Goal: Information Seeking & Learning: Learn about a topic

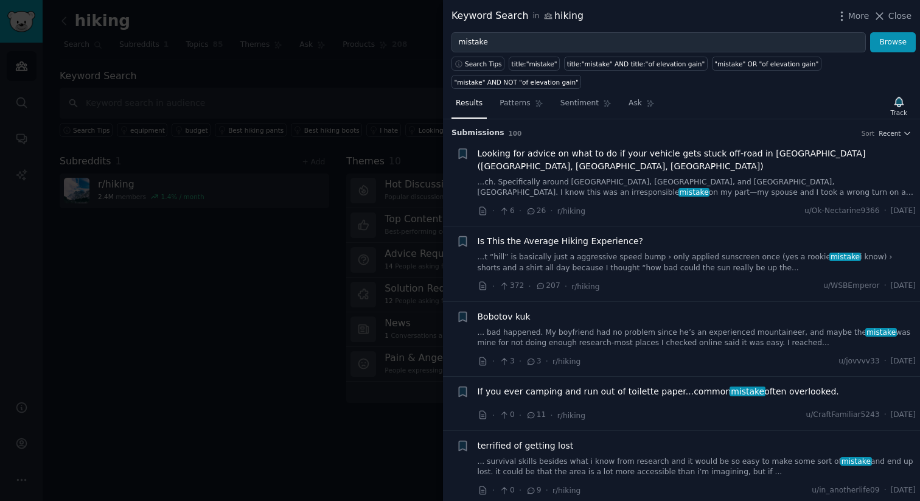
scroll to position [4124, 0]
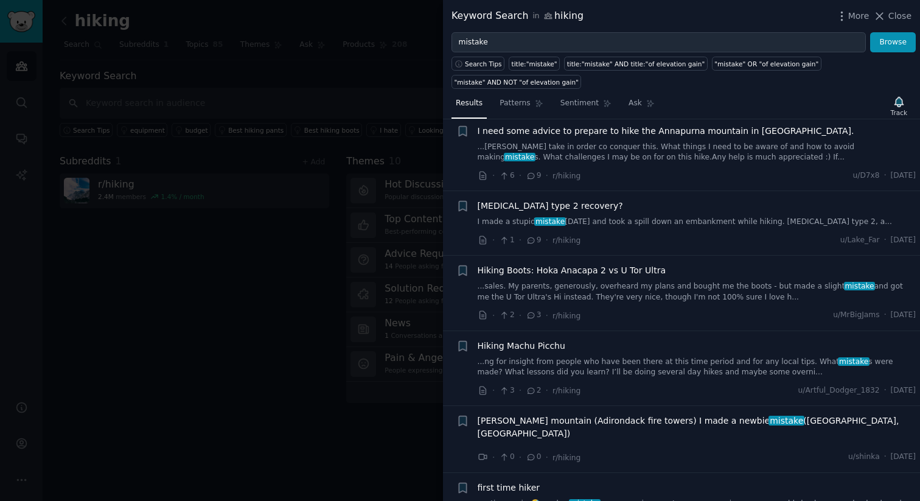
click at [229, 220] on div at bounding box center [460, 250] width 920 height 501
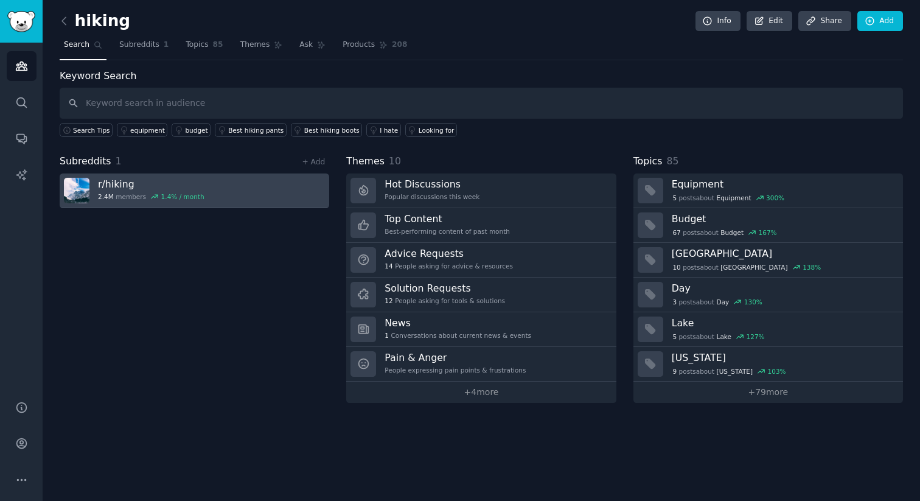
click at [155, 194] on icon at bounding box center [154, 196] width 9 height 9
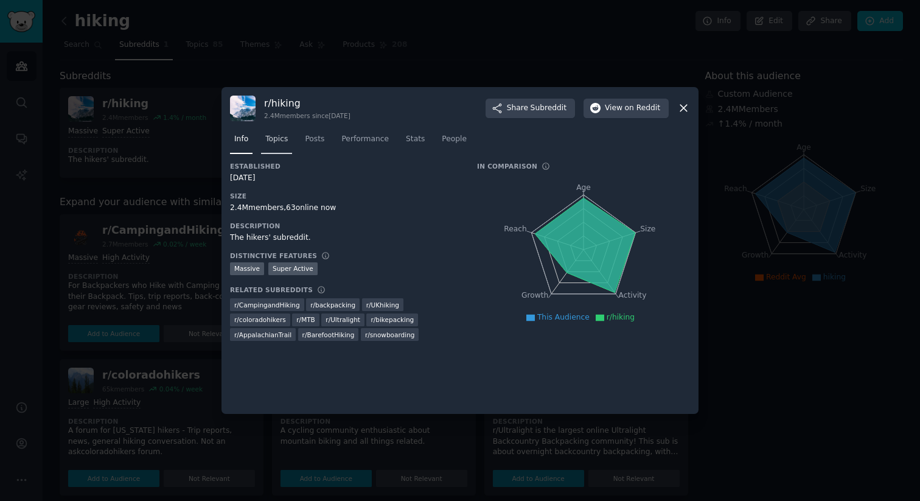
click at [282, 142] on span "Topics" at bounding box center [276, 139] width 23 height 11
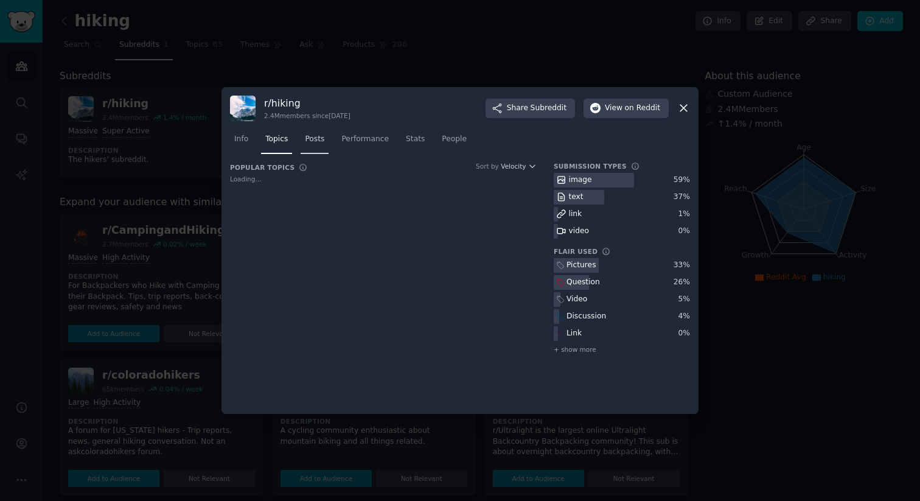
click at [321, 141] on link "Posts" at bounding box center [315, 142] width 28 height 25
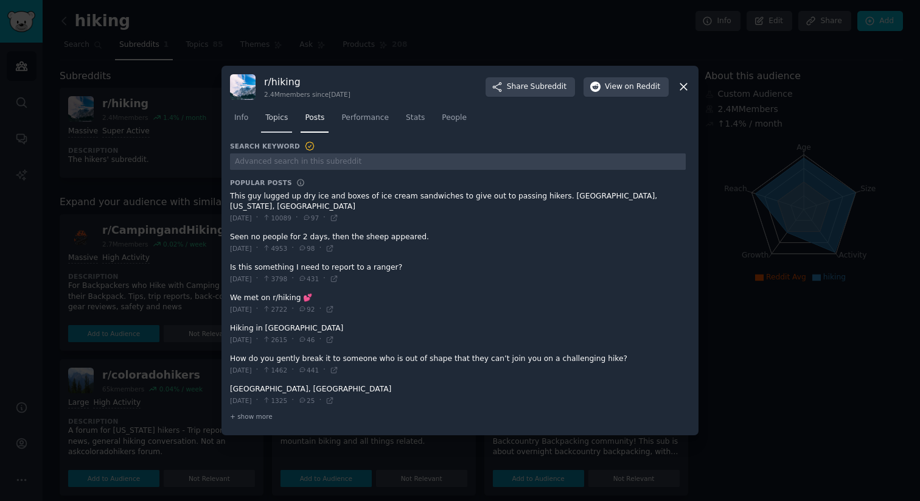
click at [277, 124] on span "Topics" at bounding box center [276, 118] width 23 height 11
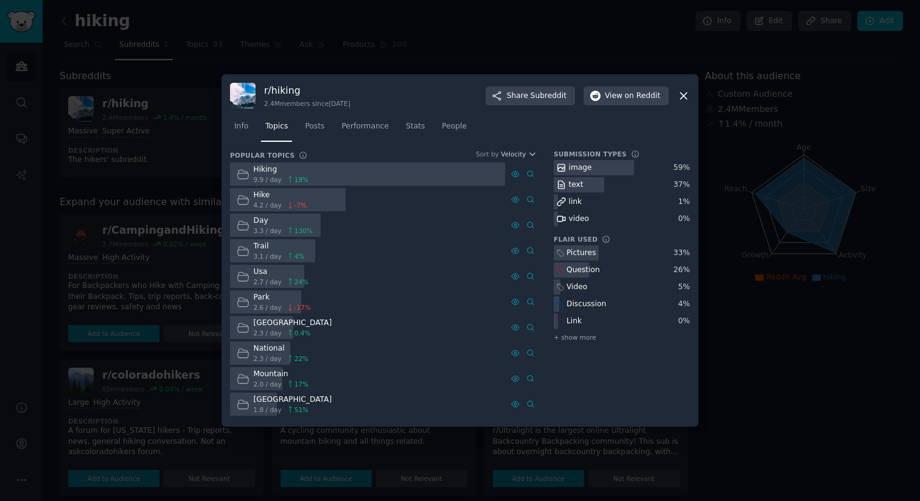
click at [686, 96] on icon at bounding box center [683, 95] width 13 height 13
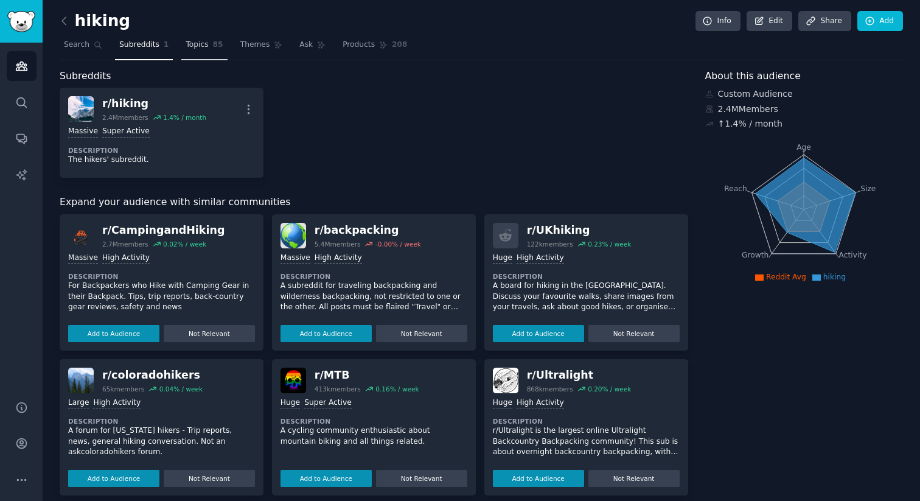
click at [209, 44] on link "Topics 85" at bounding box center [204, 47] width 46 height 25
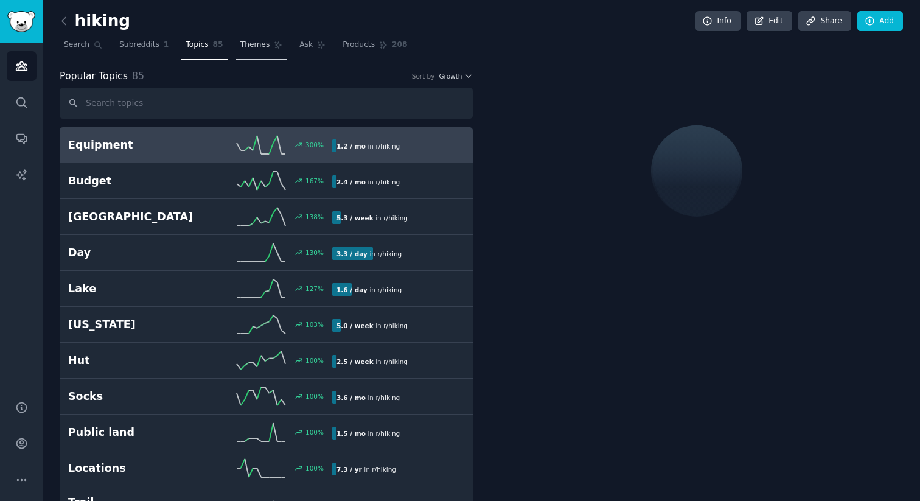
click at [257, 43] on span "Themes" at bounding box center [255, 45] width 30 height 11
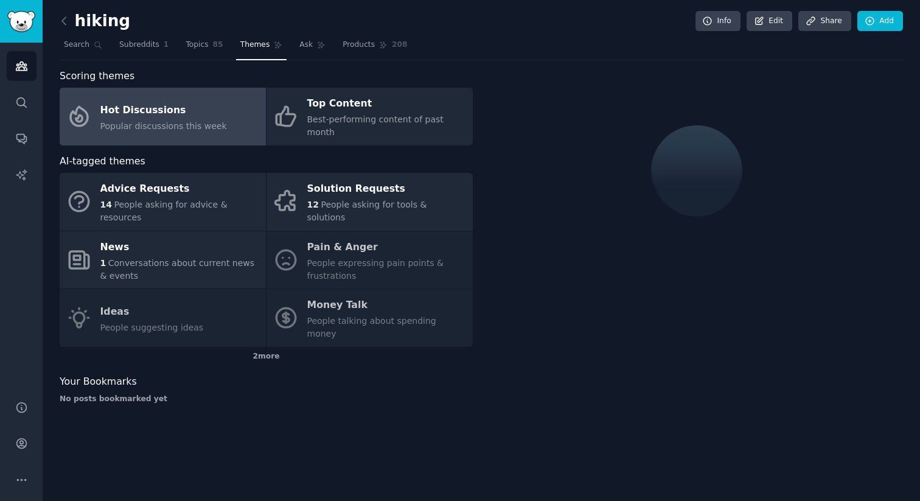
click at [162, 121] on span "Popular discussions this week" at bounding box center [163, 126] width 127 height 10
click at [295, 47] on link "Ask" at bounding box center [312, 47] width 35 height 25
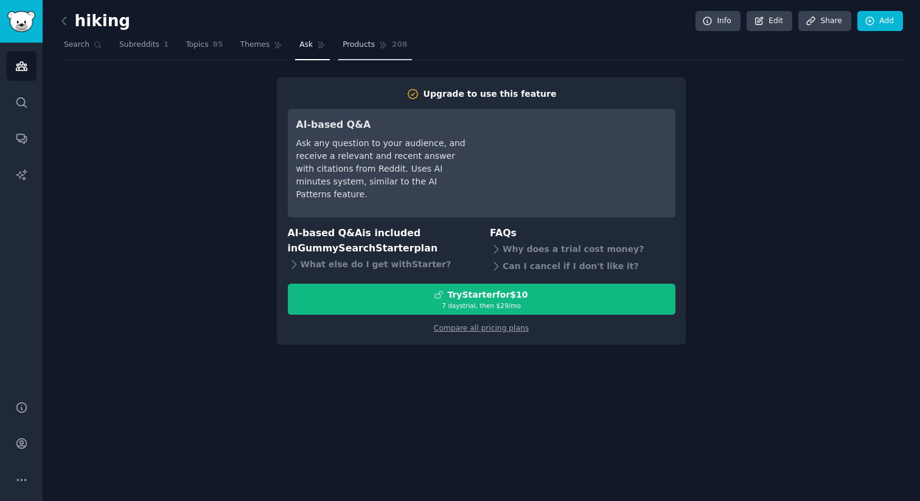
click at [372, 43] on link "Products 208" at bounding box center [374, 47] width 73 height 25
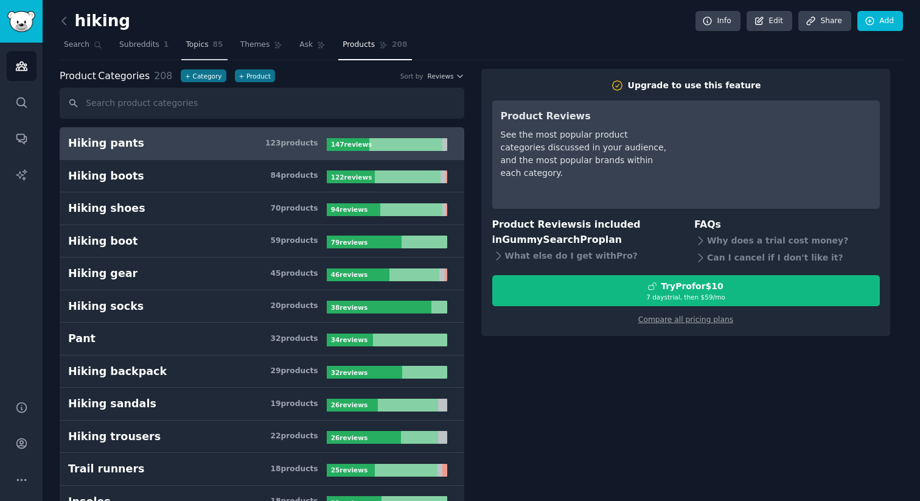
click at [196, 38] on link "Topics 85" at bounding box center [204, 47] width 46 height 25
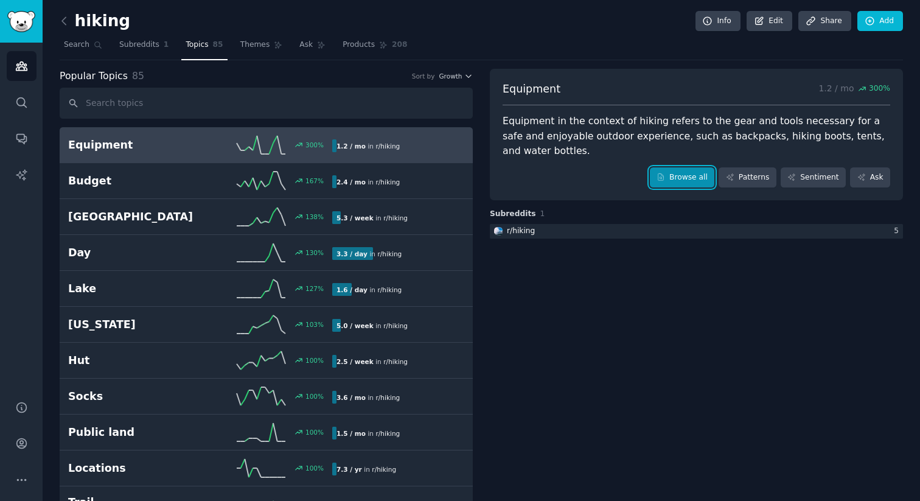
click at [678, 167] on link "Browse all" at bounding box center [682, 177] width 65 height 21
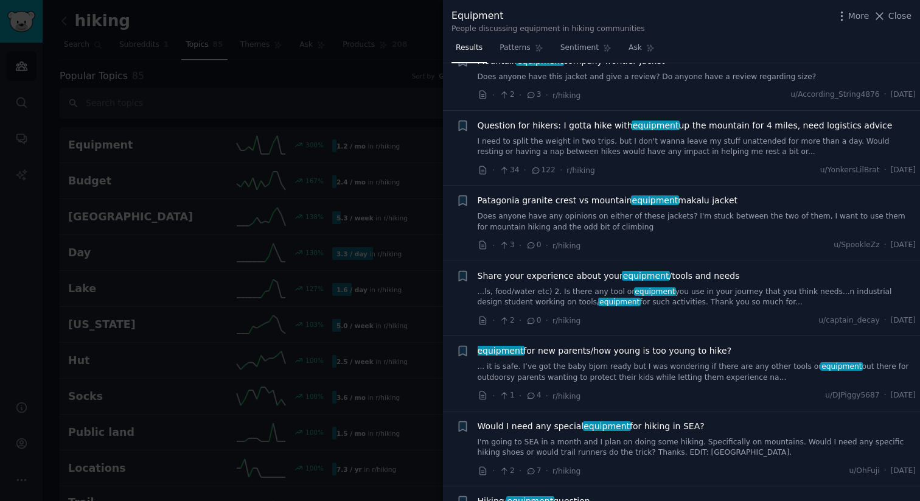
scroll to position [2874, 0]
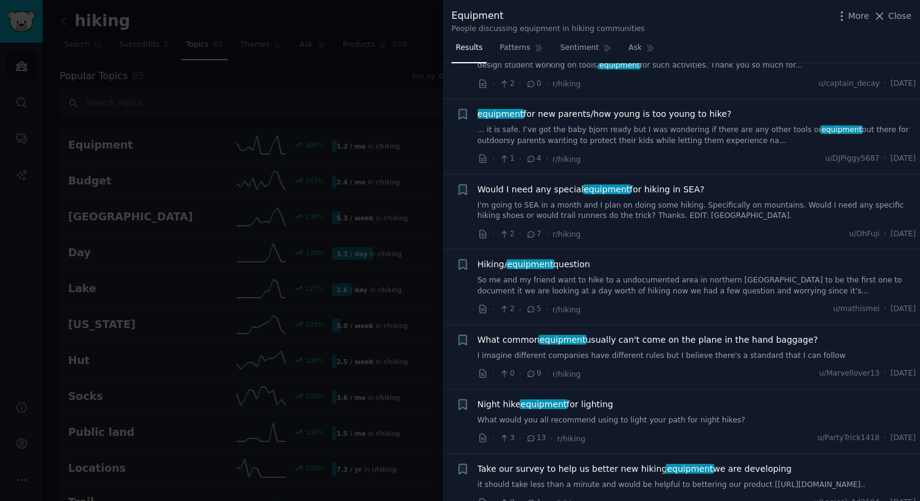
click at [320, 101] on div at bounding box center [460, 250] width 920 height 501
